Goal: Information Seeking & Learning: Learn about a topic

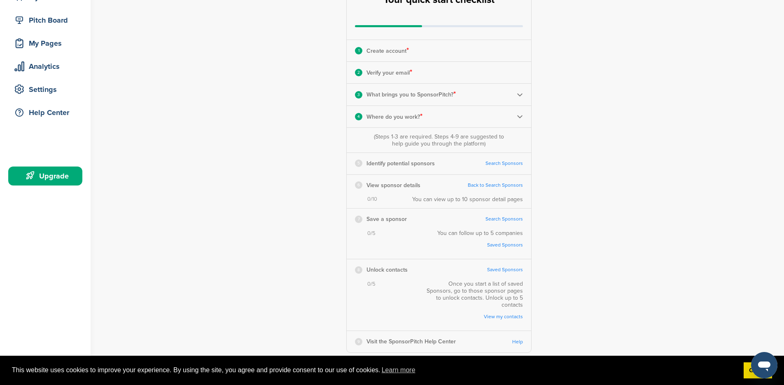
scroll to position [89, 0]
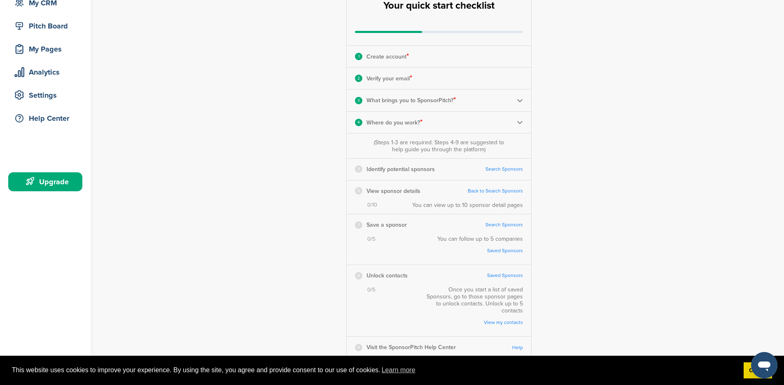
click at [499, 169] on link "Search Sponsors" at bounding box center [504, 169] width 37 height 6
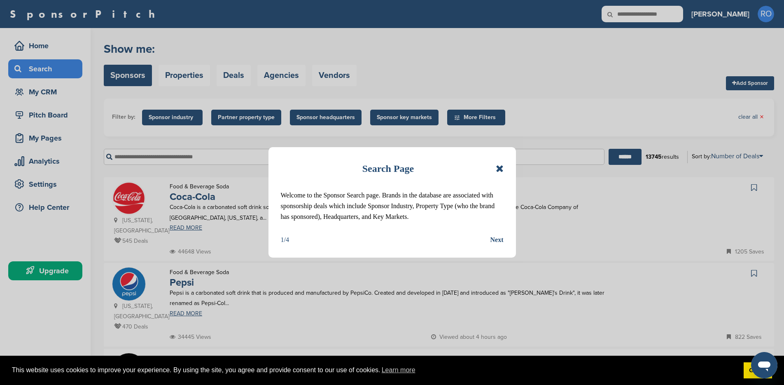
click at [495, 245] on div "Next" at bounding box center [497, 239] width 13 height 11
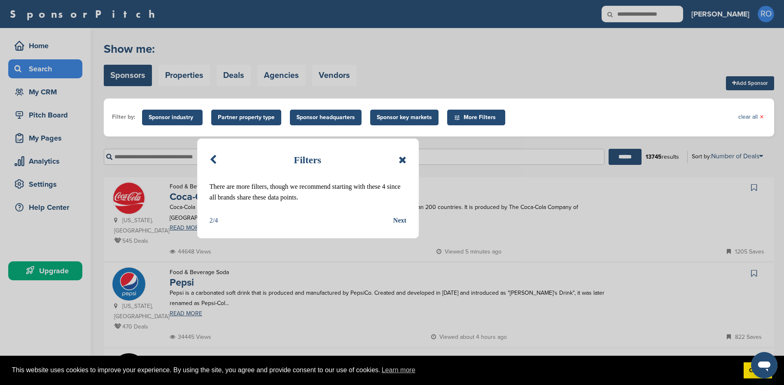
click at [400, 219] on div "Next" at bounding box center [399, 220] width 13 height 11
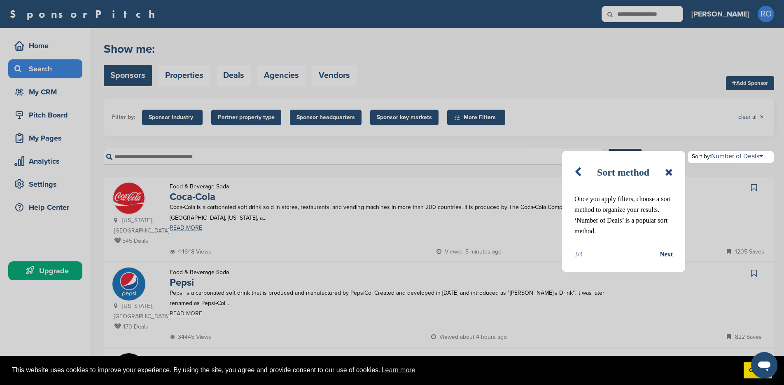
click at [667, 250] on div "Next" at bounding box center [666, 254] width 13 height 11
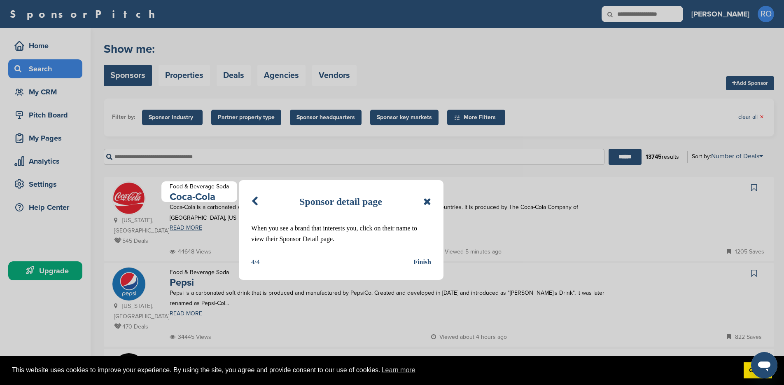
click at [426, 262] on div "Finish" at bounding box center [423, 262] width 18 height 11
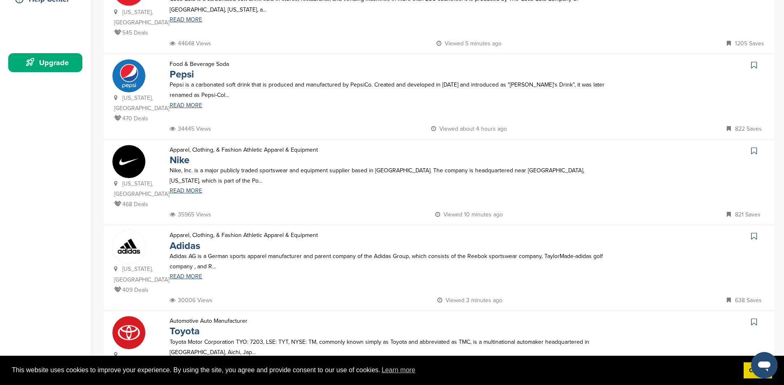
scroll to position [218, 0]
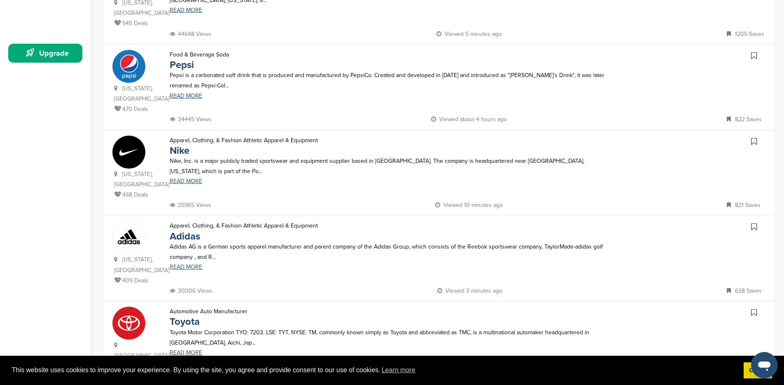
click at [195, 264] on link "READ MORE" at bounding box center [388, 267] width 437 height 6
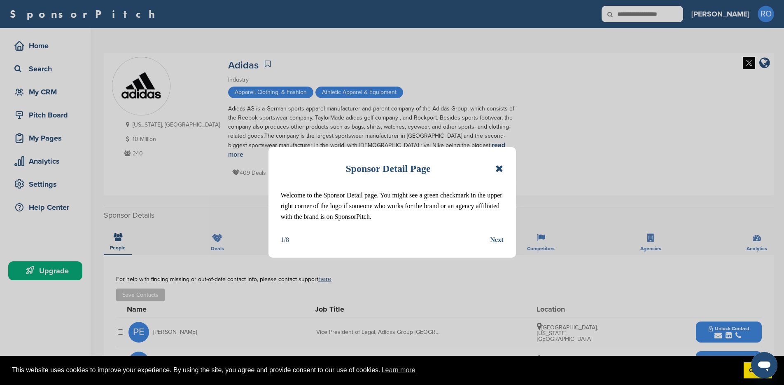
click at [499, 239] on div "Next" at bounding box center [497, 239] width 13 height 11
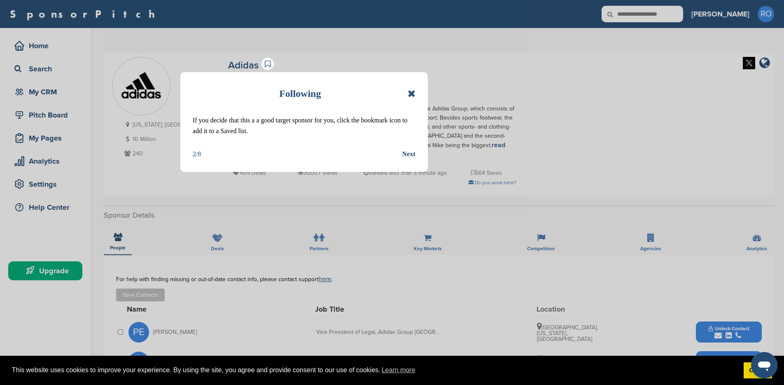
click at [411, 156] on div "Next" at bounding box center [408, 154] width 13 height 11
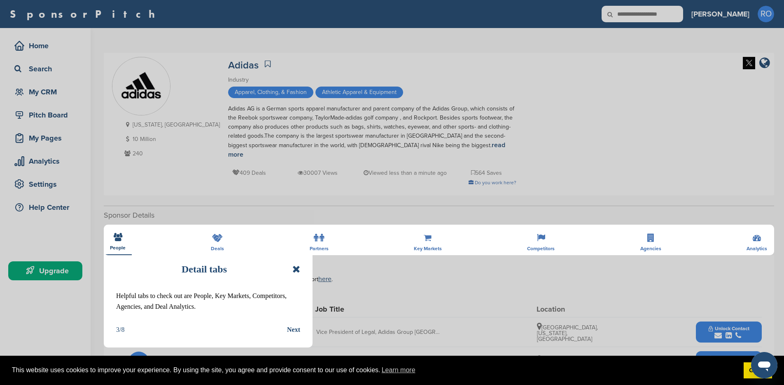
click at [295, 330] on div "Next" at bounding box center [293, 329] width 13 height 11
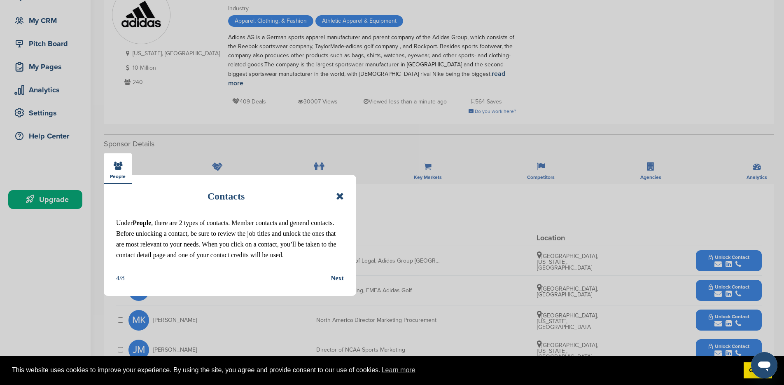
scroll to position [73, 0]
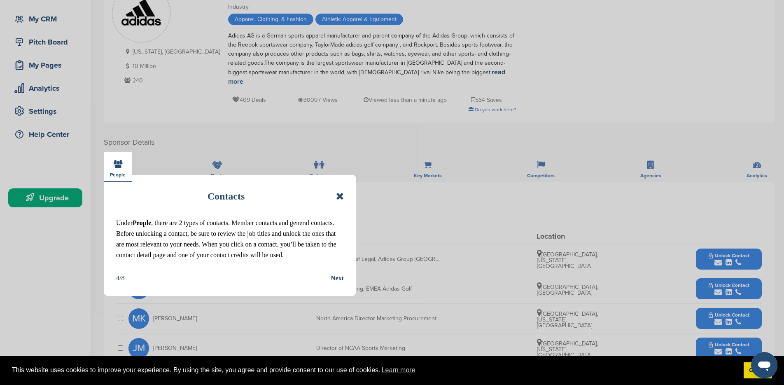
click at [337, 283] on div "Next" at bounding box center [337, 278] width 13 height 11
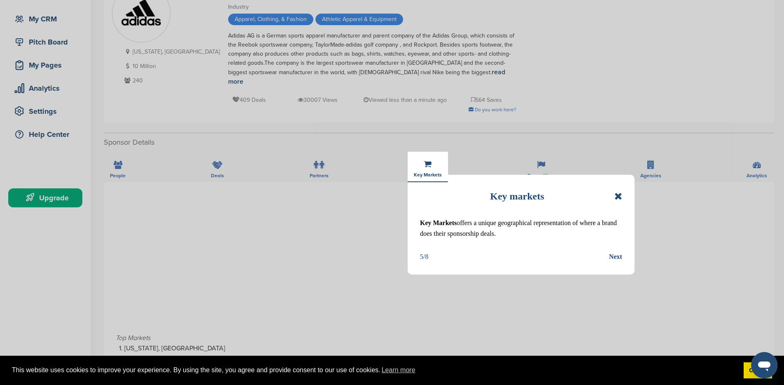
click at [617, 255] on div "Next" at bounding box center [615, 256] width 13 height 11
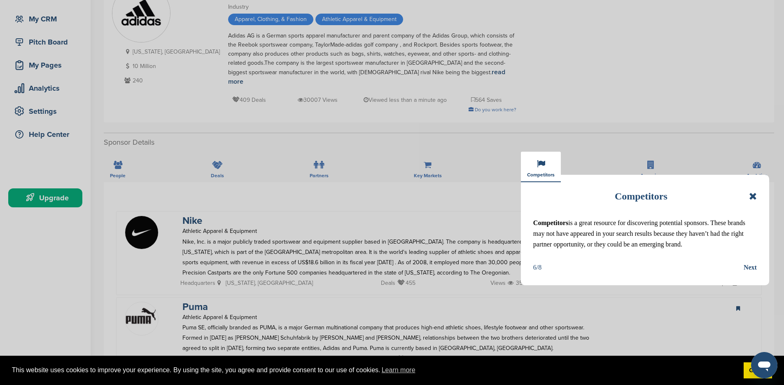
click at [751, 273] on div "Next" at bounding box center [750, 267] width 13 height 11
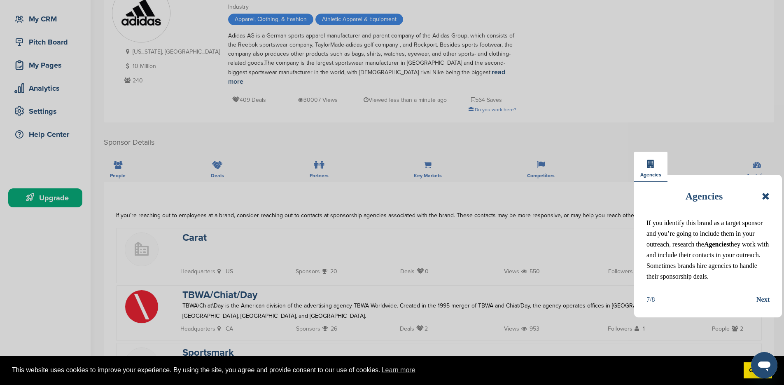
click at [760, 305] on div "Next" at bounding box center [763, 299] width 13 height 11
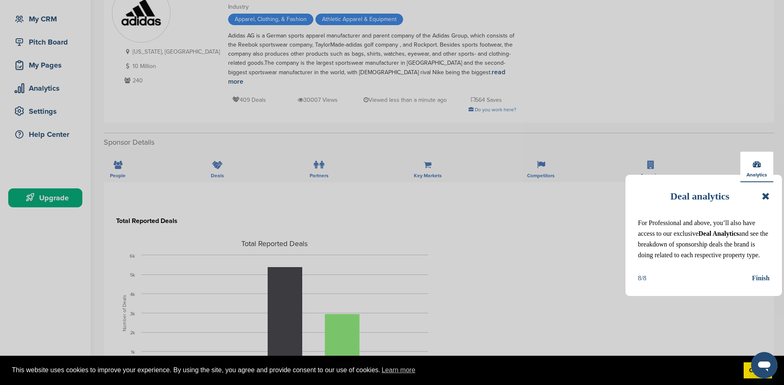
click at [766, 195] on icon at bounding box center [766, 196] width 8 height 10
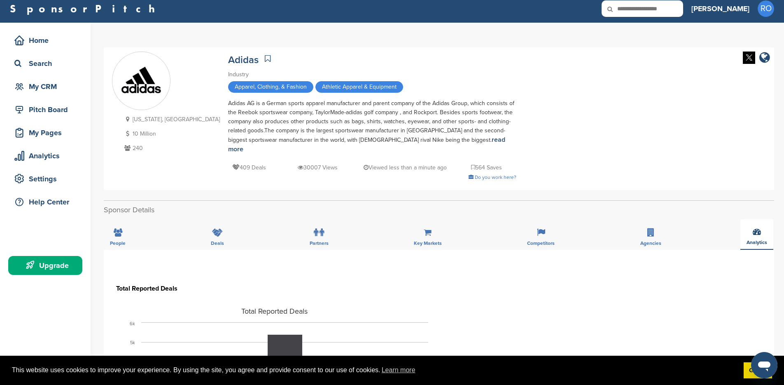
scroll to position [0, 0]
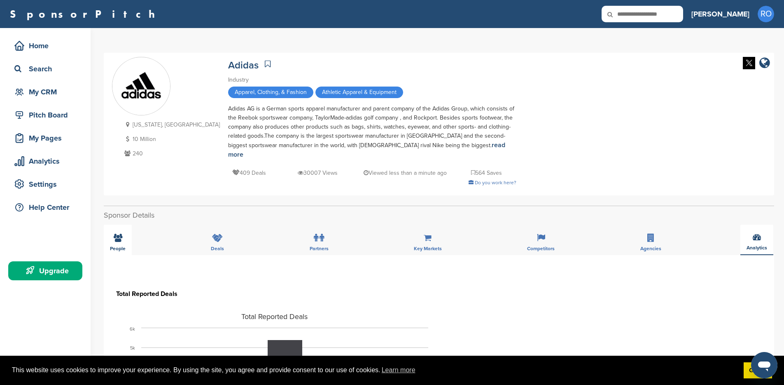
click at [120, 234] on icon at bounding box center [118, 238] width 9 height 8
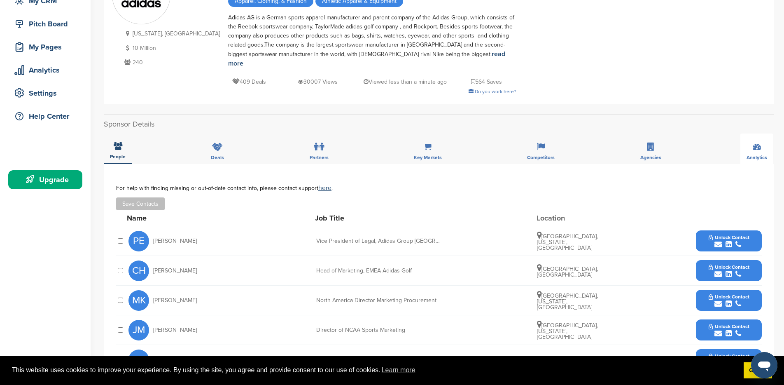
scroll to position [35, 0]
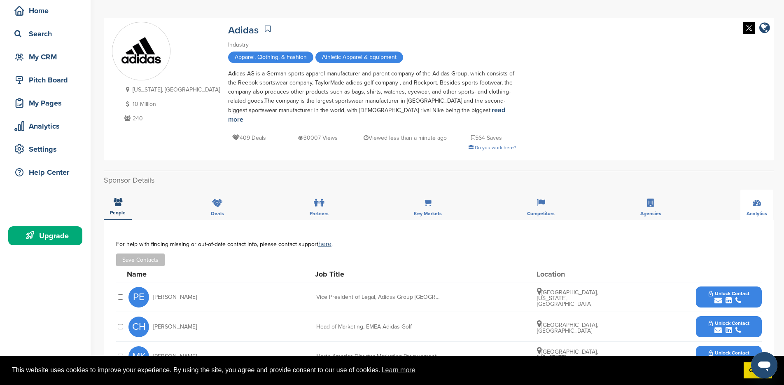
click at [47, 236] on div "Upgrade" at bounding box center [47, 235] width 70 height 15
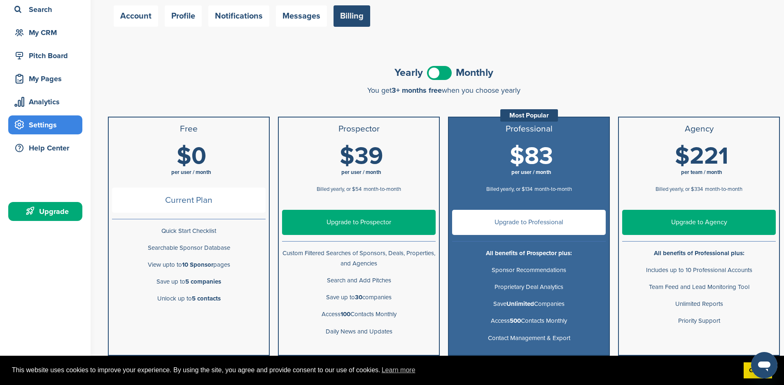
scroll to position [62, 0]
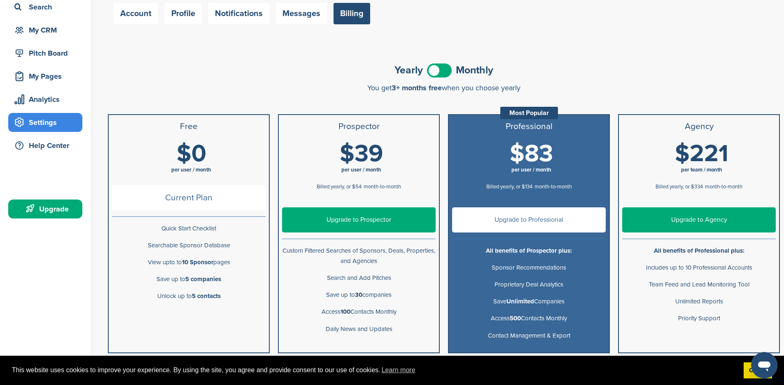
click at [439, 74] on span at bounding box center [439, 70] width 25 height 14
click at [438, 73] on span at bounding box center [439, 70] width 25 height 14
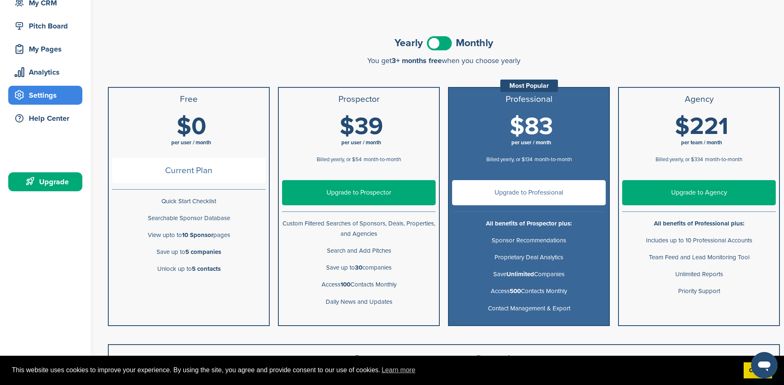
scroll to position [0, 0]
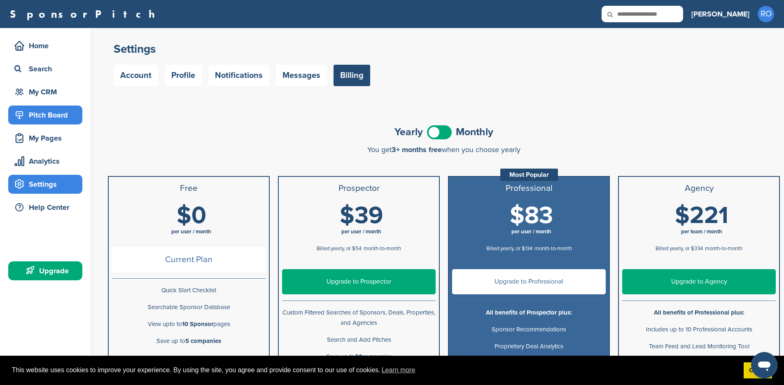
click at [43, 112] on div "Pitch Board" at bounding box center [47, 115] width 70 height 15
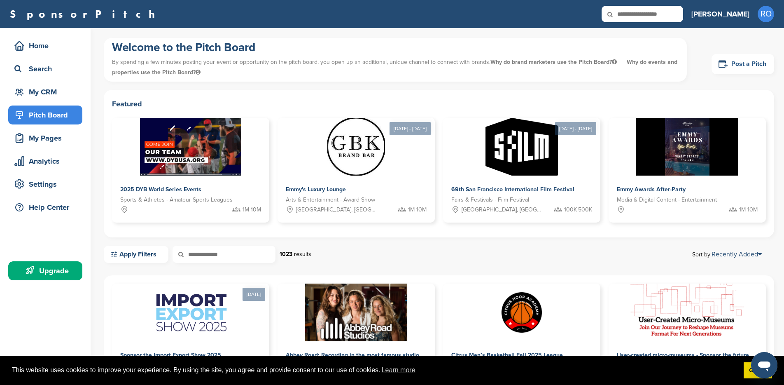
click at [737, 68] on link "Post a Pitch" at bounding box center [743, 64] width 63 height 20
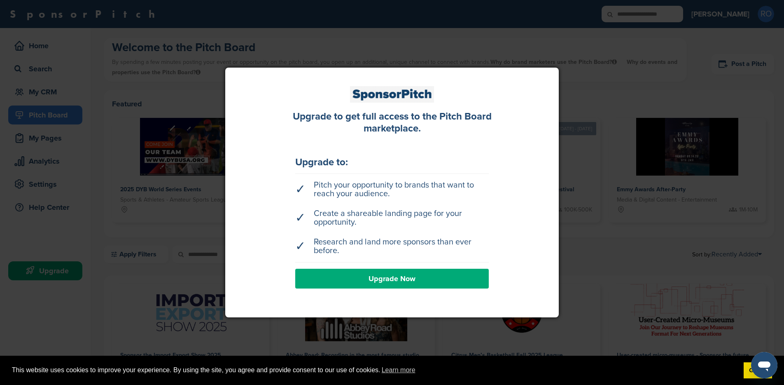
click at [636, 101] on div at bounding box center [392, 192] width 784 height 385
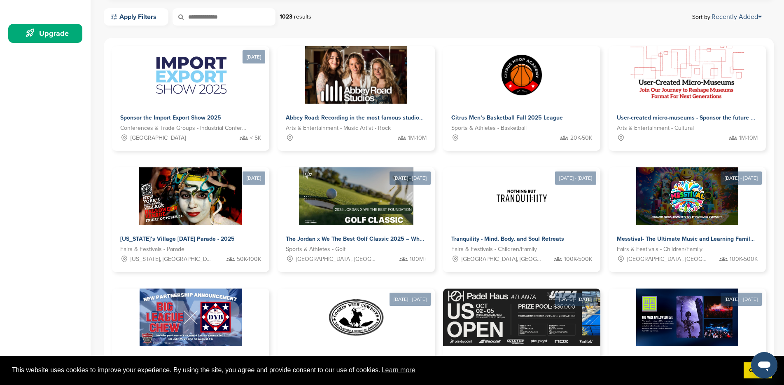
scroll to position [249, 0]
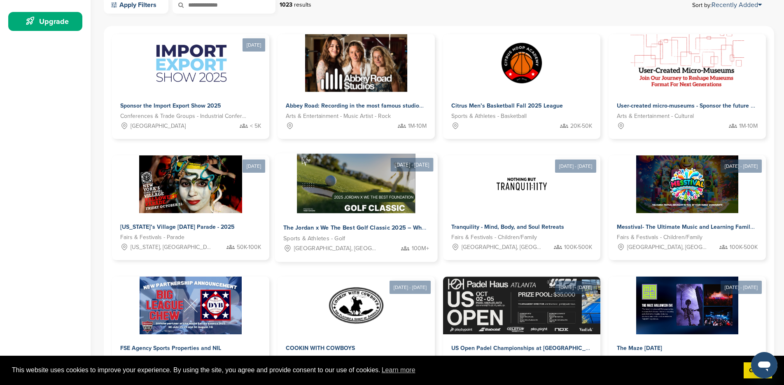
click at [376, 186] on img at bounding box center [356, 184] width 119 height 60
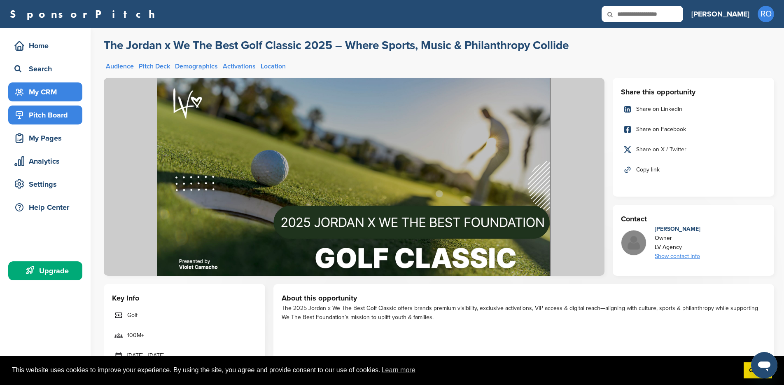
click at [38, 95] on div "My CRM" at bounding box center [47, 91] width 70 height 15
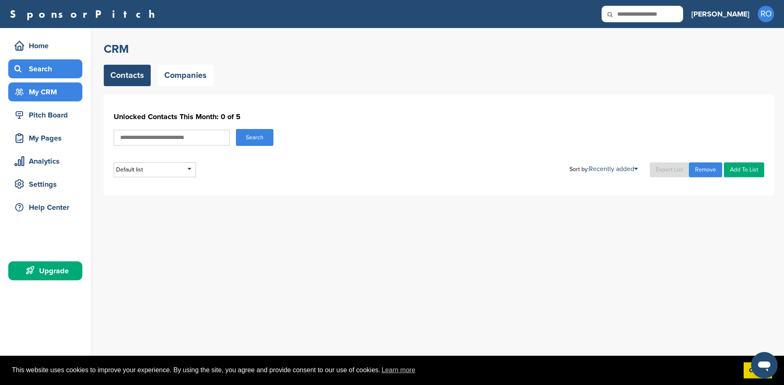
click at [41, 75] on div "Search" at bounding box center [47, 68] width 70 height 15
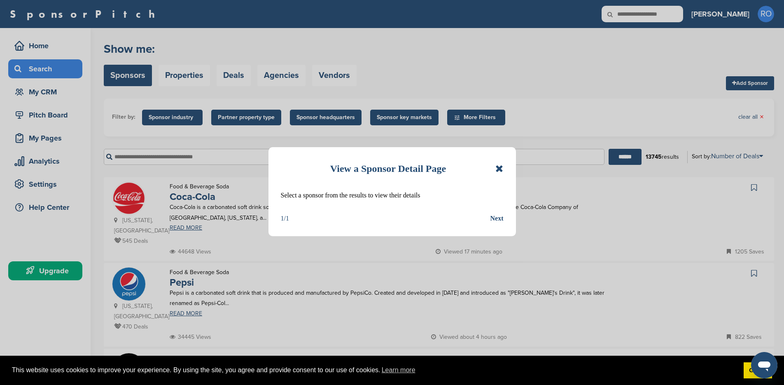
click at [498, 168] on icon at bounding box center [500, 169] width 8 height 10
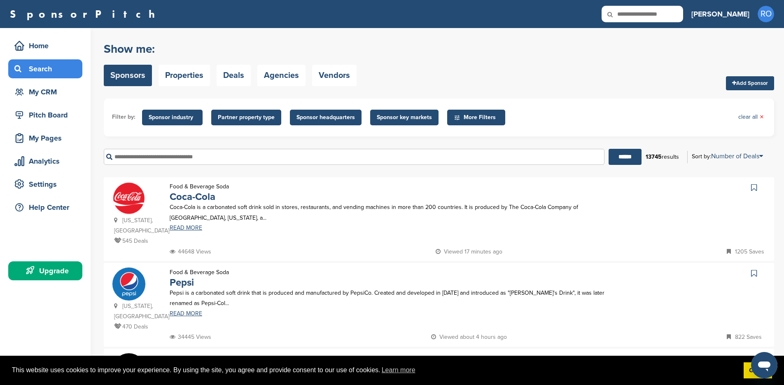
click at [392, 116] on span "Sponsor key markets" at bounding box center [404, 117] width 55 height 9
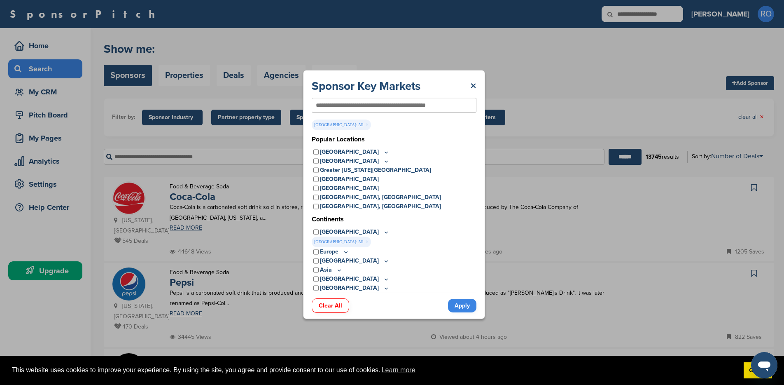
click at [383, 152] on icon at bounding box center [386, 152] width 7 height 7
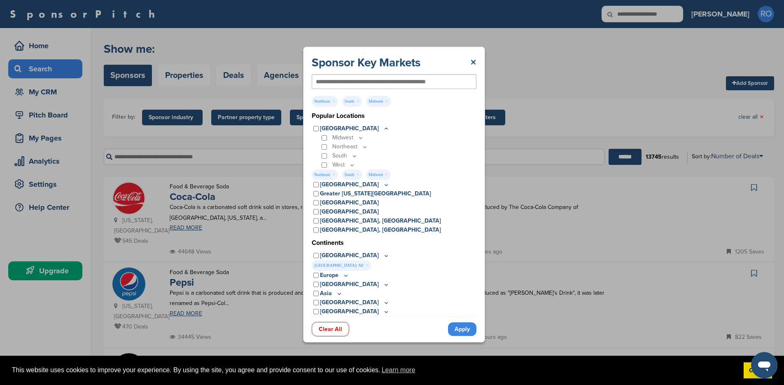
click at [462, 328] on link "Apply" at bounding box center [462, 329] width 28 height 14
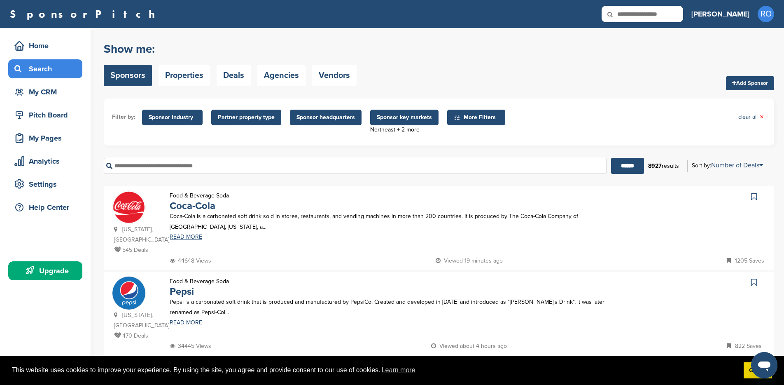
click at [466, 117] on span "More Filters" at bounding box center [477, 117] width 47 height 9
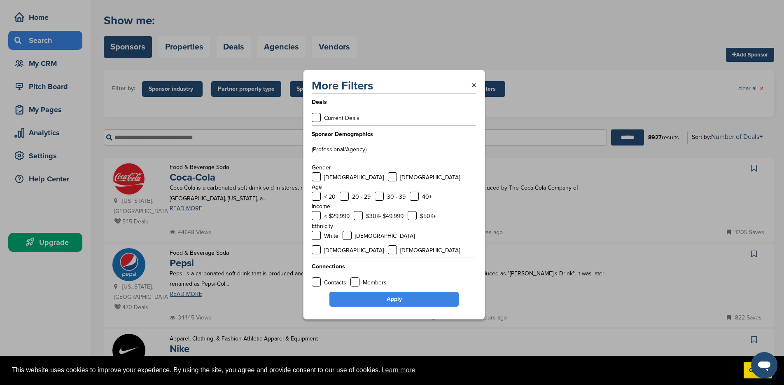
scroll to position [30, 0]
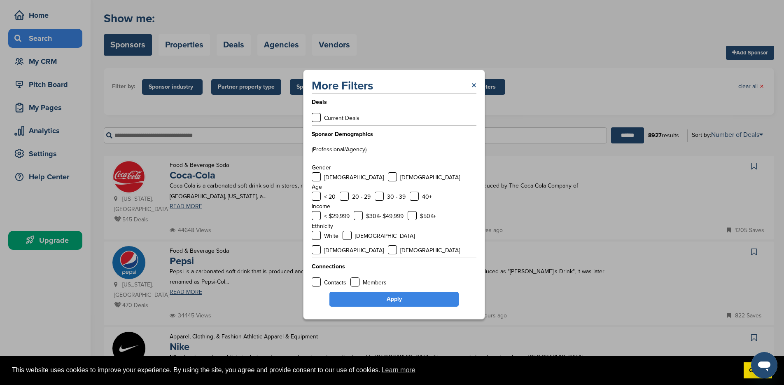
click at [473, 92] on link "×" at bounding box center [474, 85] width 5 height 15
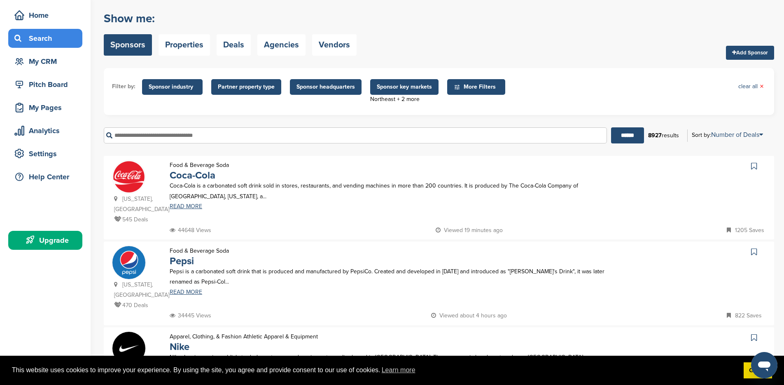
click at [466, 86] on span "More Filters" at bounding box center [477, 86] width 47 height 9
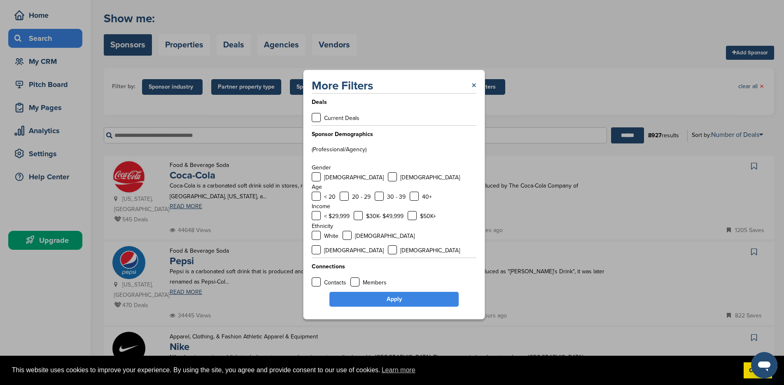
click at [475, 93] on link "×" at bounding box center [474, 85] width 5 height 15
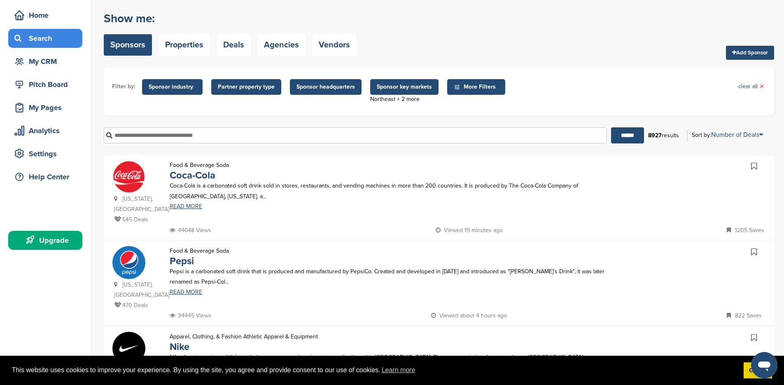
click at [195, 134] on input "text" at bounding box center [355, 135] width 503 height 16
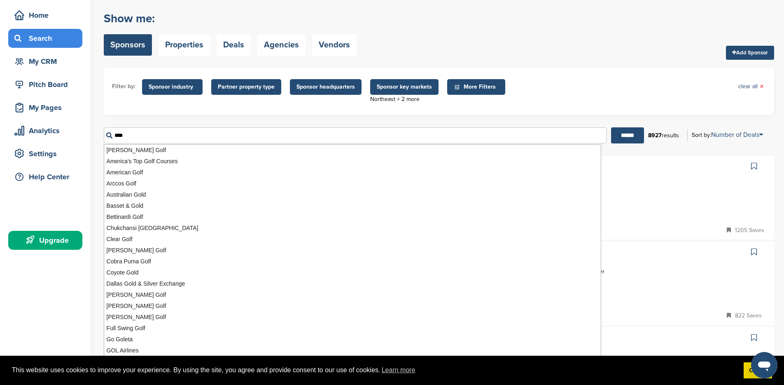
type input "****"
click at [611, 127] on input "******" at bounding box center [627, 135] width 33 height 16
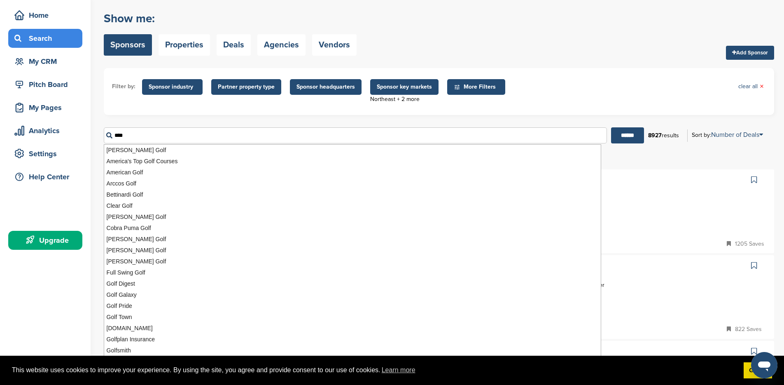
scroll to position [0, 0]
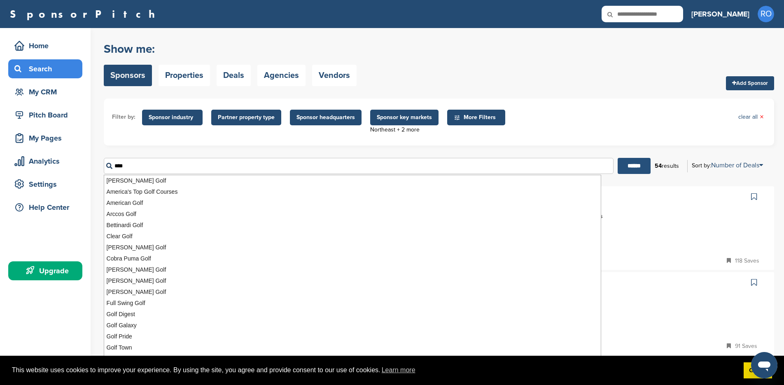
click at [634, 163] on input "******" at bounding box center [634, 166] width 33 height 16
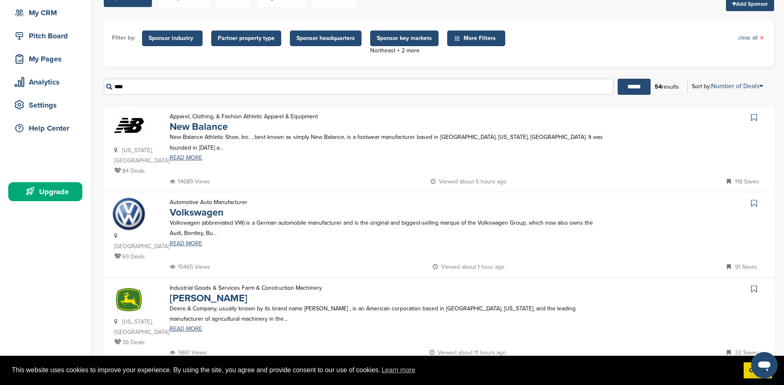
scroll to position [142, 0]
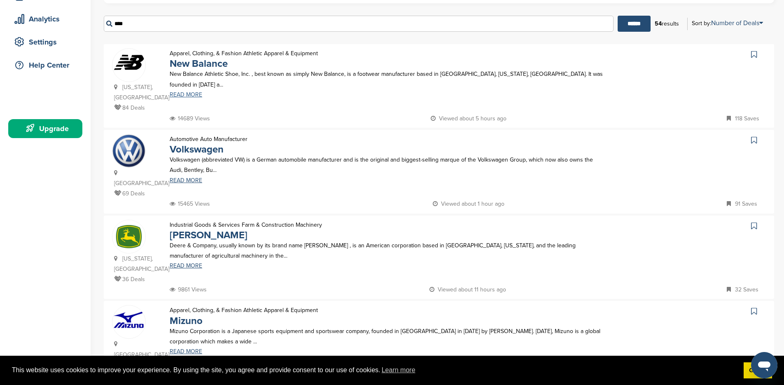
click at [199, 94] on link "READ MORE" at bounding box center [388, 95] width 437 height 6
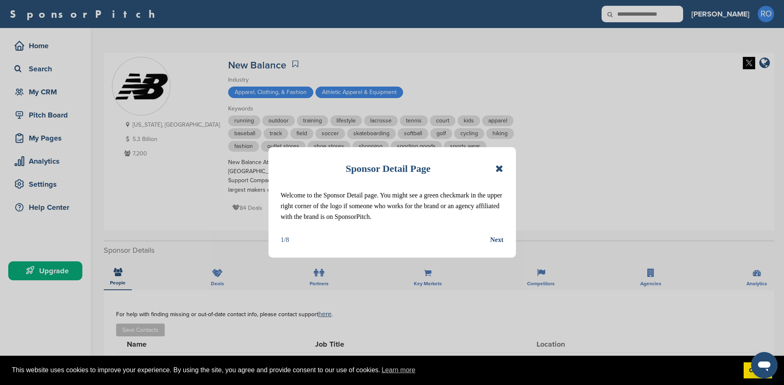
click at [500, 164] on icon at bounding box center [500, 169] width 8 height 10
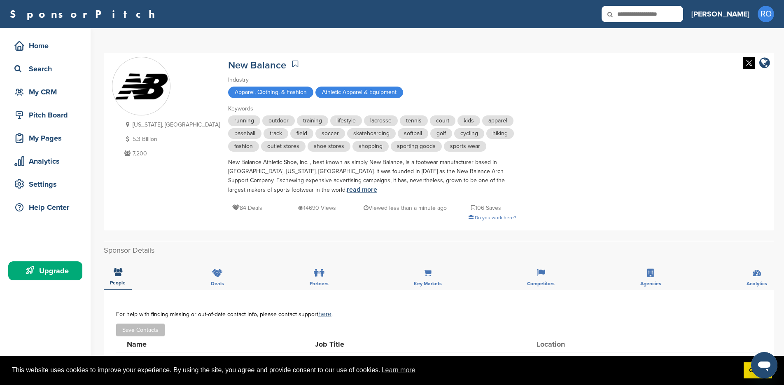
click at [347, 191] on link "read more" at bounding box center [362, 189] width 30 height 8
click at [220, 280] on div "Deals" at bounding box center [218, 275] width 26 height 30
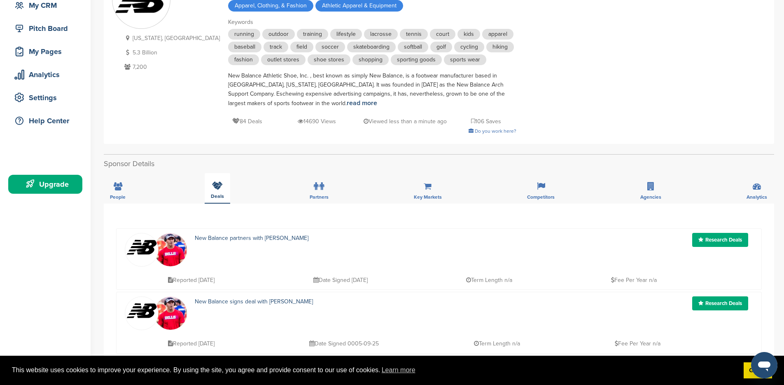
scroll to position [86, 0]
click at [324, 189] on icon at bounding box center [322, 186] width 5 height 8
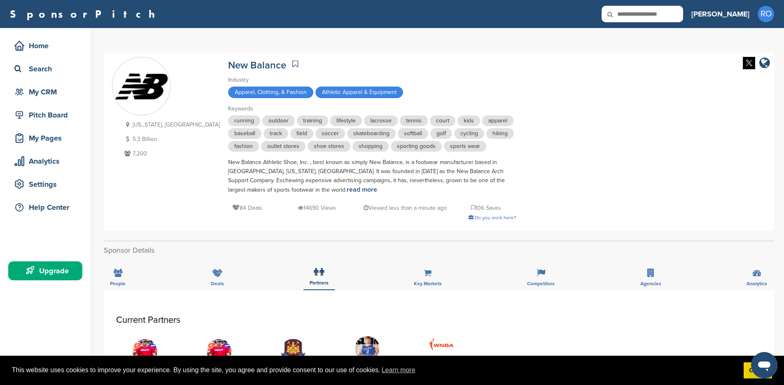
scroll to position [32, 0]
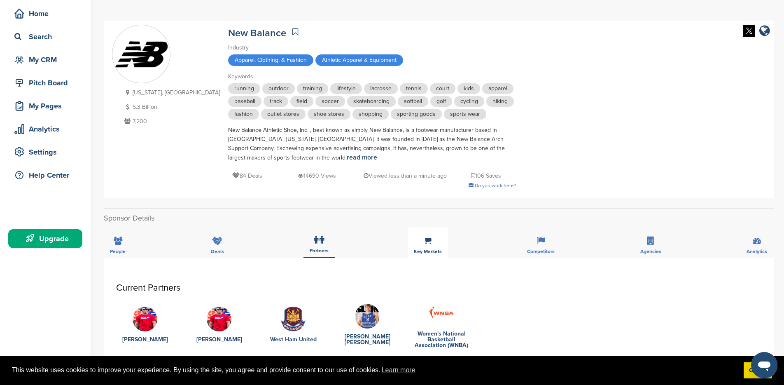
click at [424, 251] on span "Key Markets" at bounding box center [428, 251] width 28 height 5
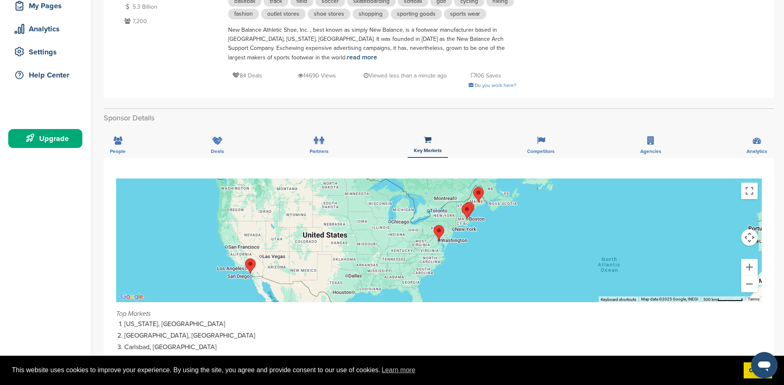
scroll to position [0, 0]
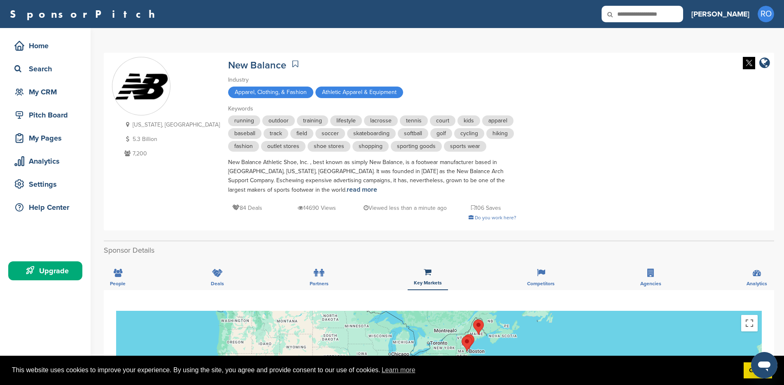
click at [430, 133] on span "golf" at bounding box center [441, 133] width 22 height 11
click at [755, 276] on icon at bounding box center [757, 273] width 8 height 8
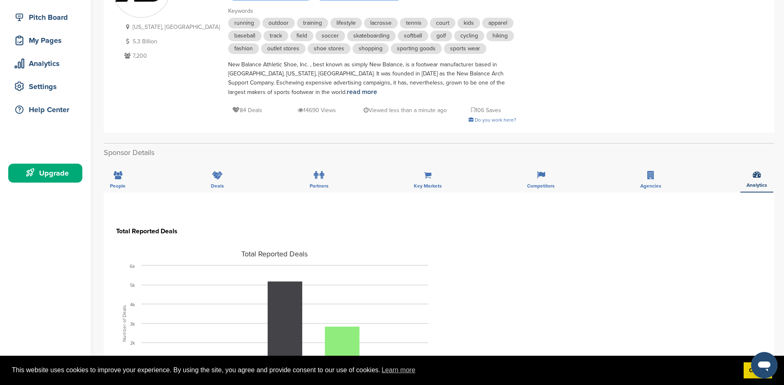
scroll to position [104, 0]
